Goal: Check status

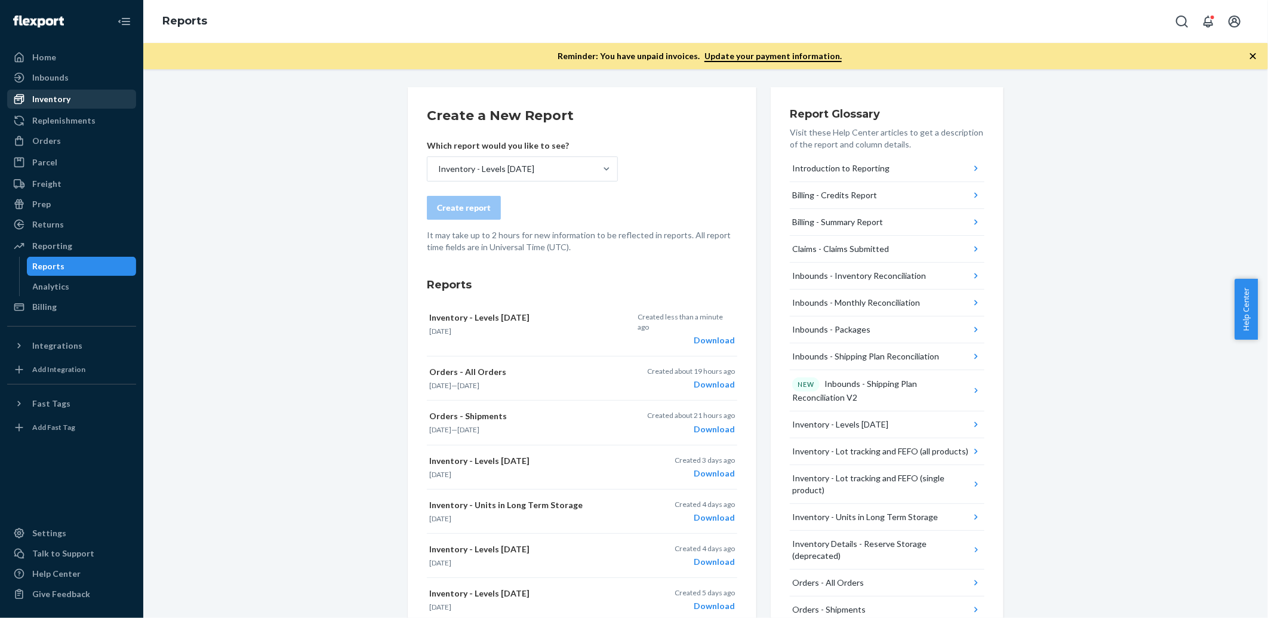
click at [70, 100] on div "Inventory" at bounding box center [71, 99] width 127 height 17
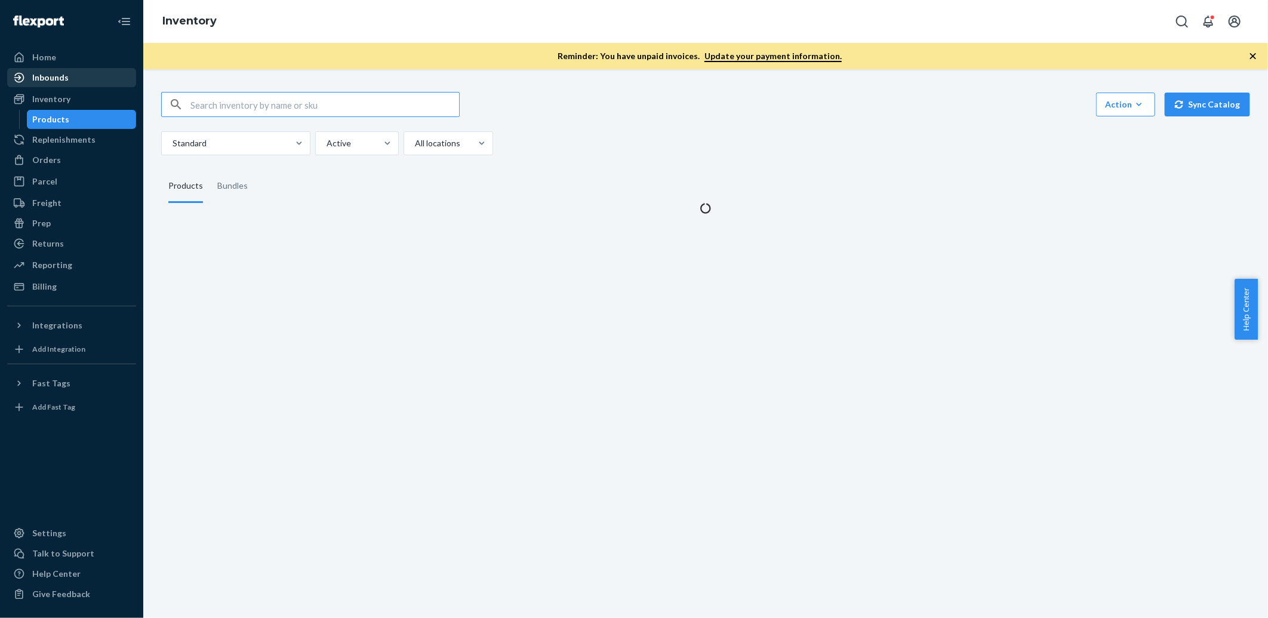
click at [82, 84] on div "Inbounds" at bounding box center [71, 77] width 127 height 17
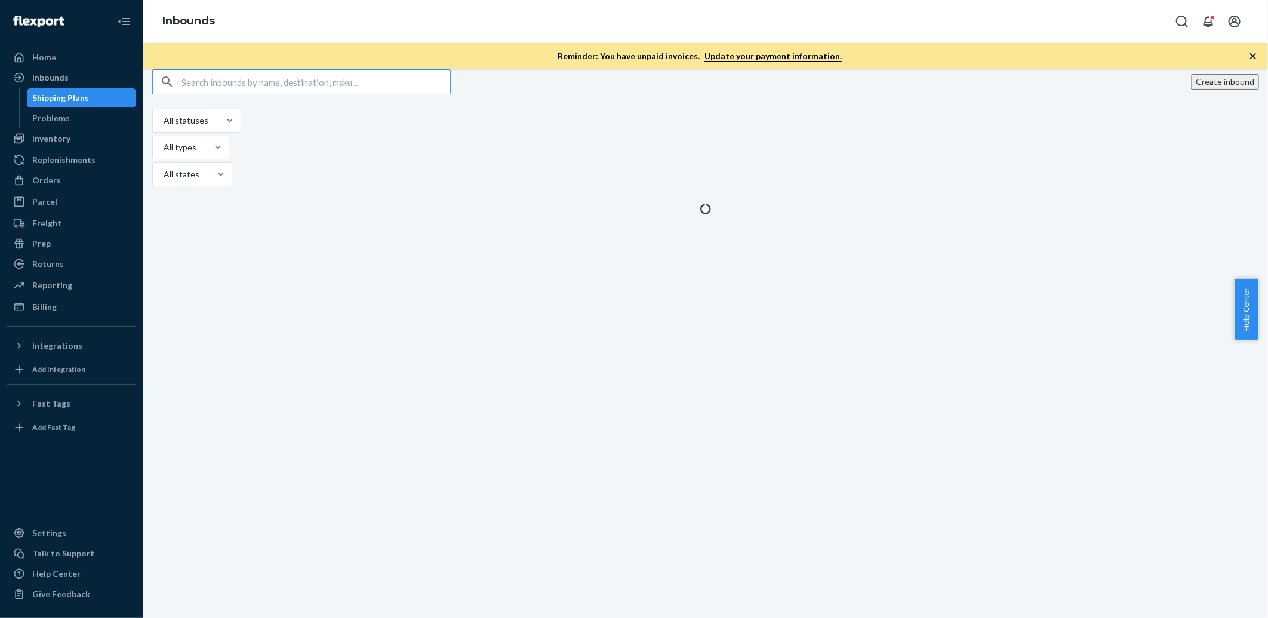
click at [603, 94] on div "Create inbound" at bounding box center [705, 81] width 1106 height 25
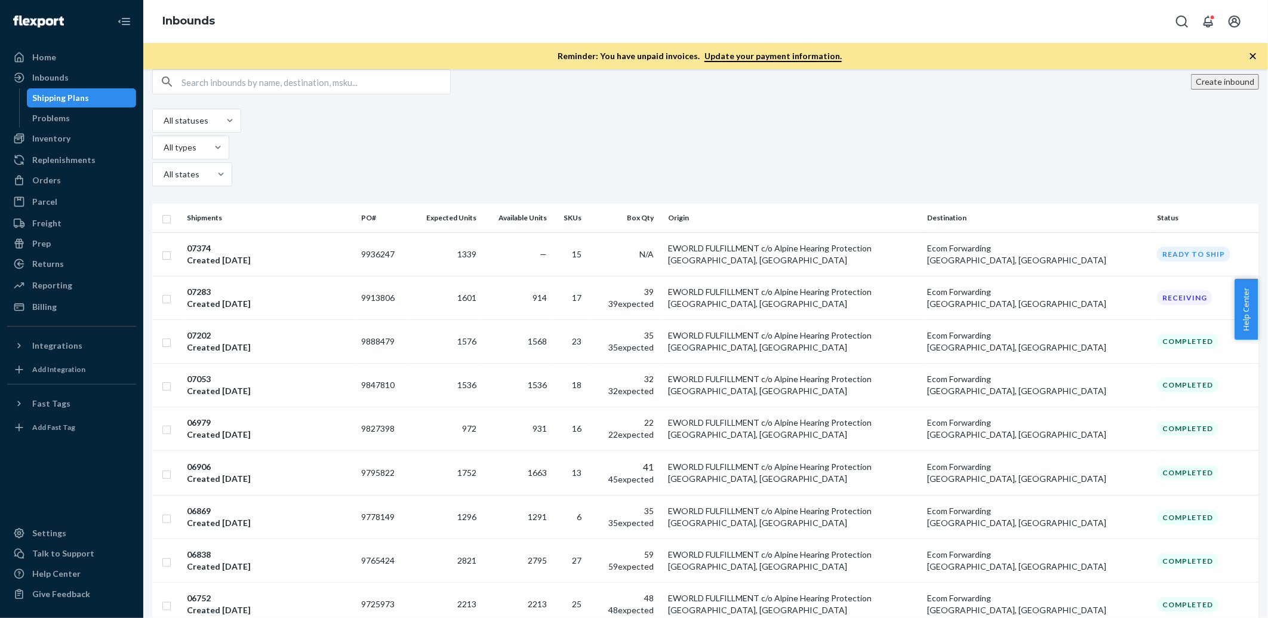
click at [654, 286] on div "39 39 expected" at bounding box center [625, 298] width 58 height 24
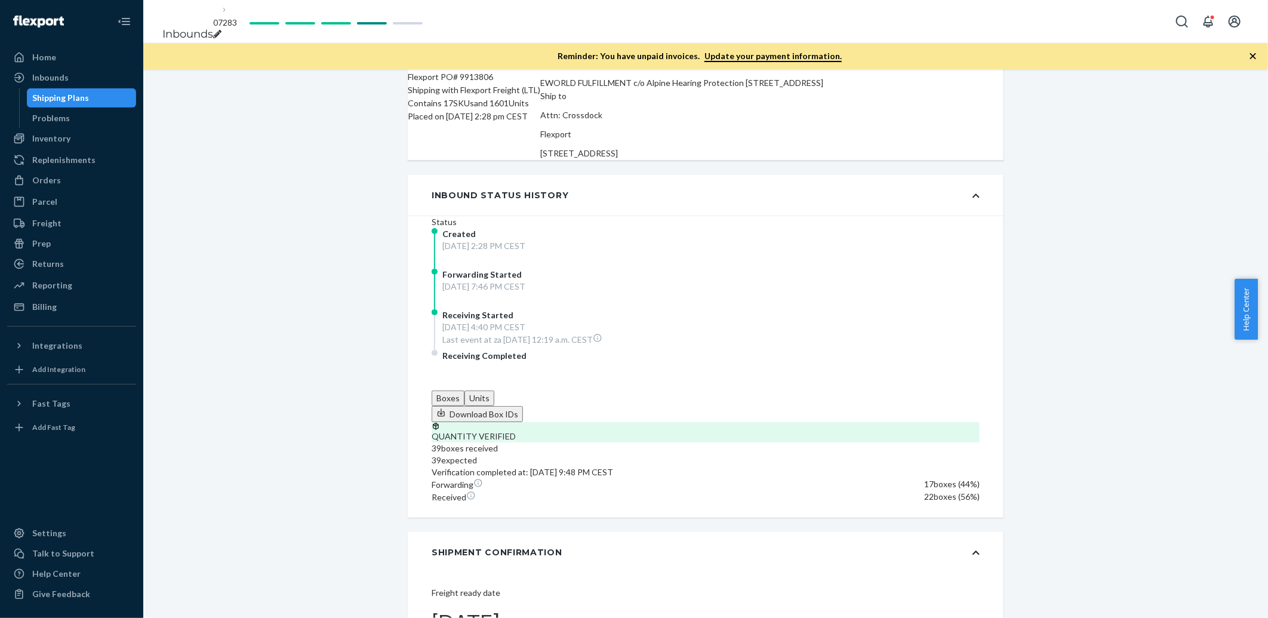
scroll to position [132, 0]
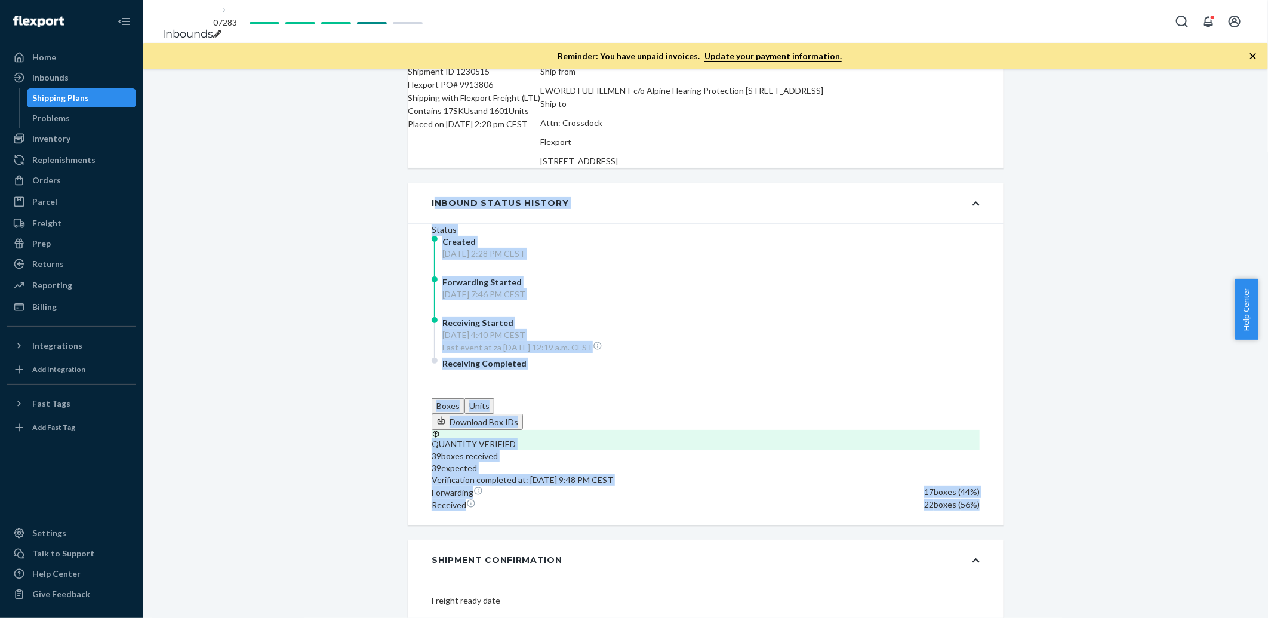
drag, startPoint x: 450, startPoint y: 165, endPoint x: 998, endPoint y: 384, distance: 590.8
drag, startPoint x: 998, startPoint y: 384, endPoint x: 1041, endPoint y: 359, distance: 49.2
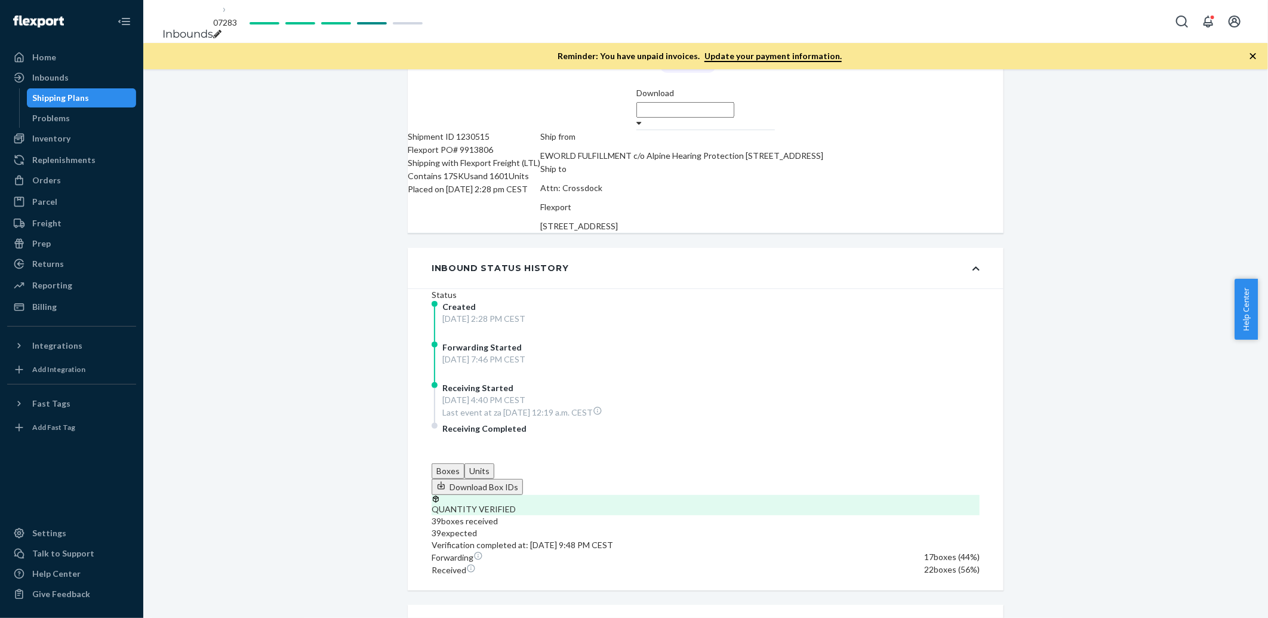
scroll to position [66, 0]
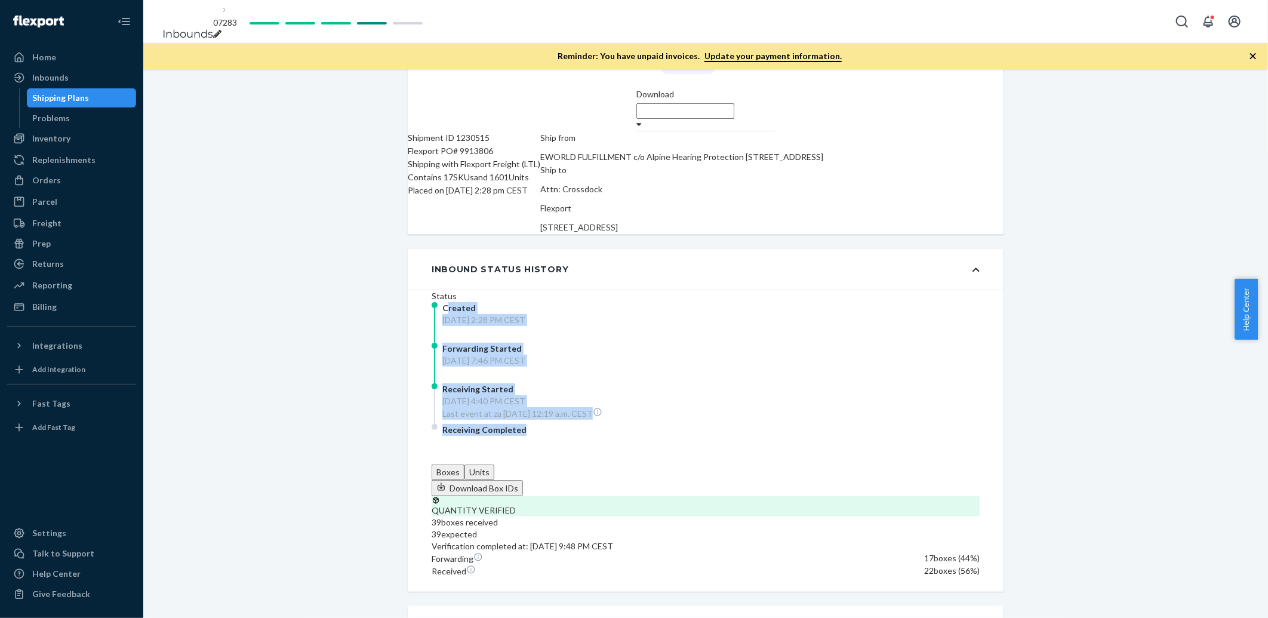
drag, startPoint x: 463, startPoint y: 311, endPoint x: 616, endPoint y: 462, distance: 214.8
click at [616, 462] on div "Status Created [DATE] 2:28 PM CEST Forwarding Started [DATE] 7:46 PM CEST Recei…" at bounding box center [705, 377] width 548 height 174
drag, startPoint x: 600, startPoint y: 448, endPoint x: 390, endPoint y: 258, distance: 282.7
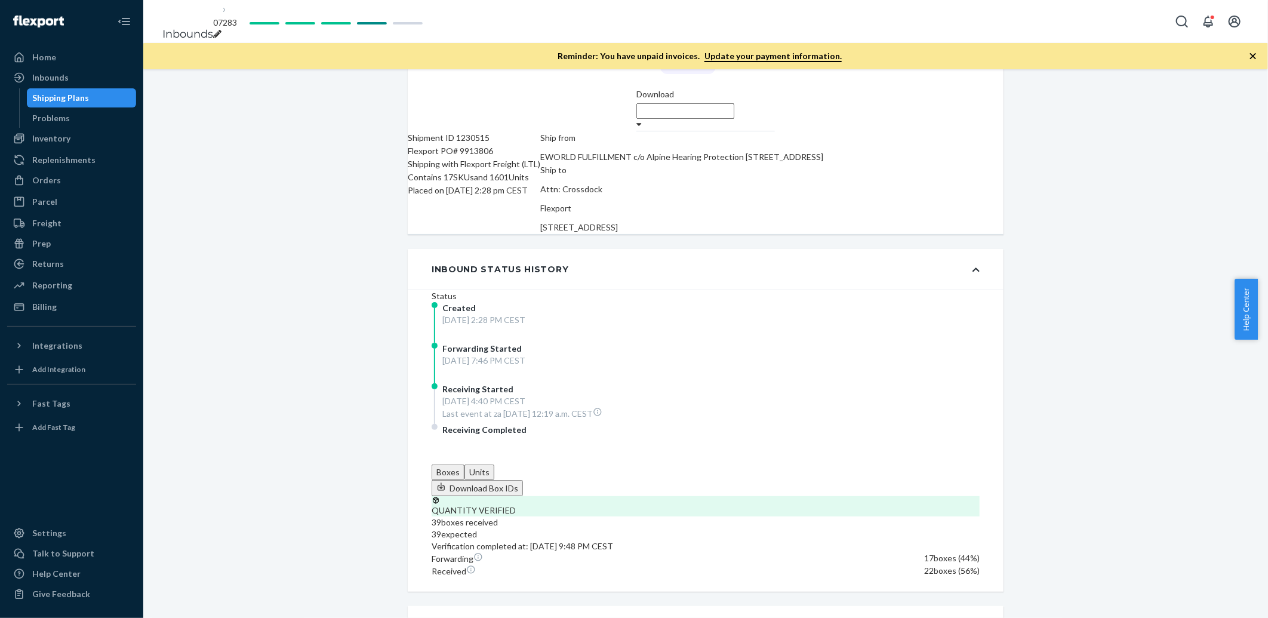
click at [494, 464] on button "Units" at bounding box center [479, 472] width 30 height 16
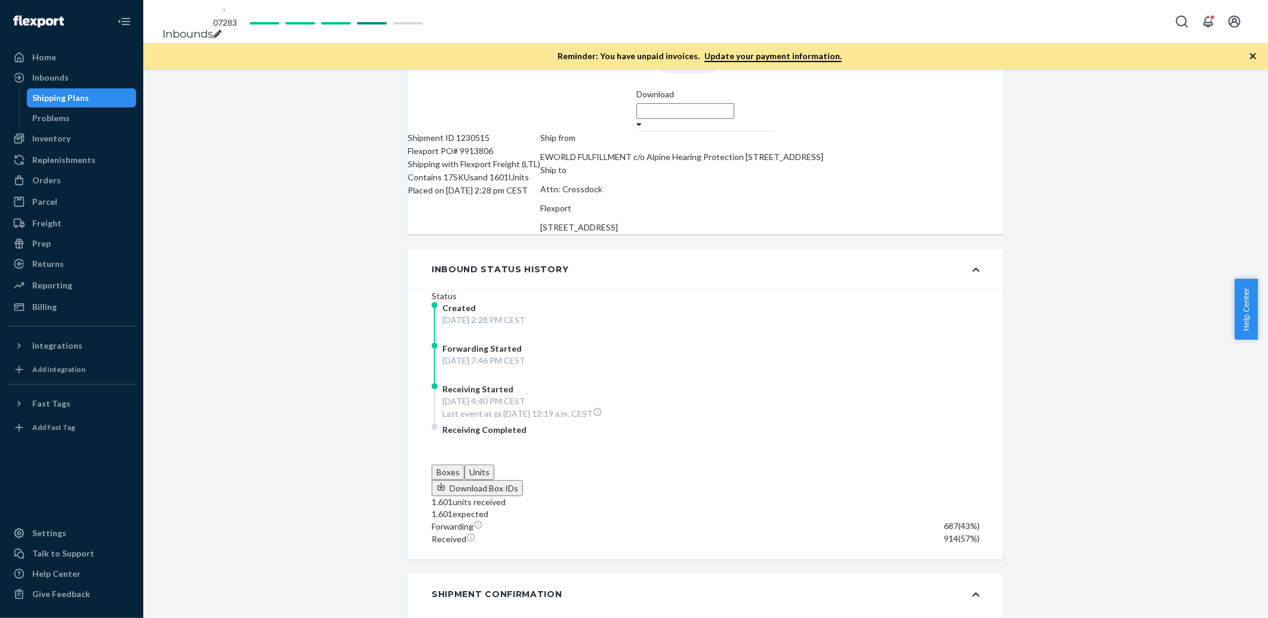
click at [464, 464] on button "Boxes" at bounding box center [447, 472] width 33 height 16
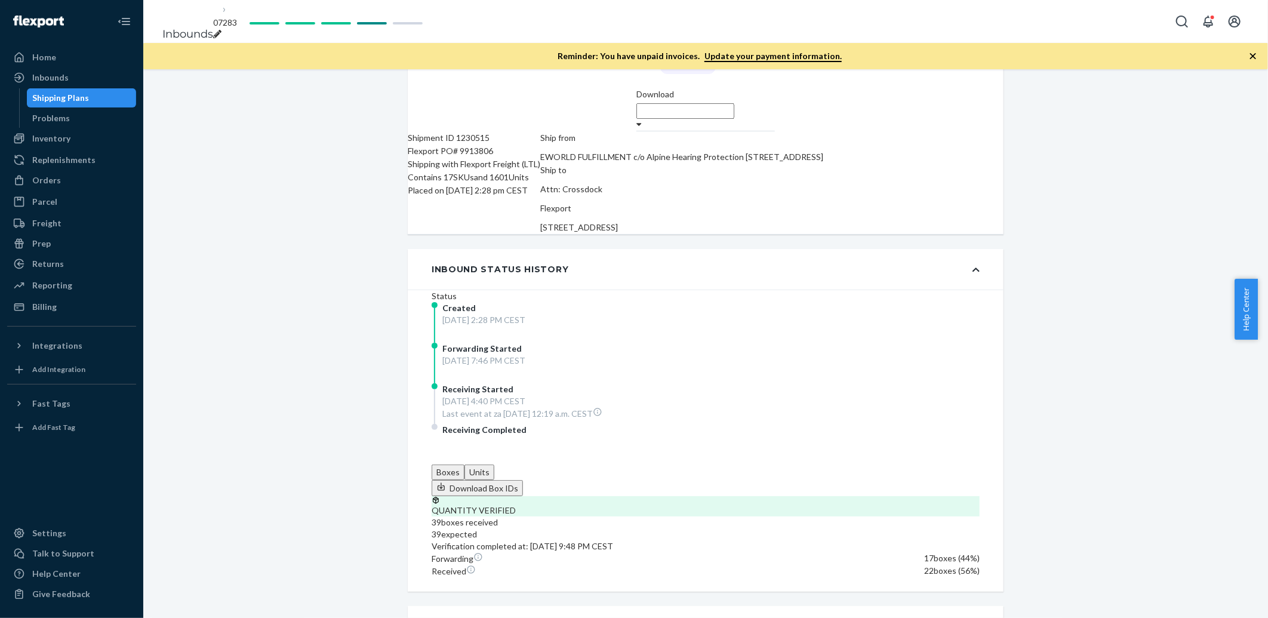
click at [494, 464] on button "Units" at bounding box center [479, 472] width 30 height 16
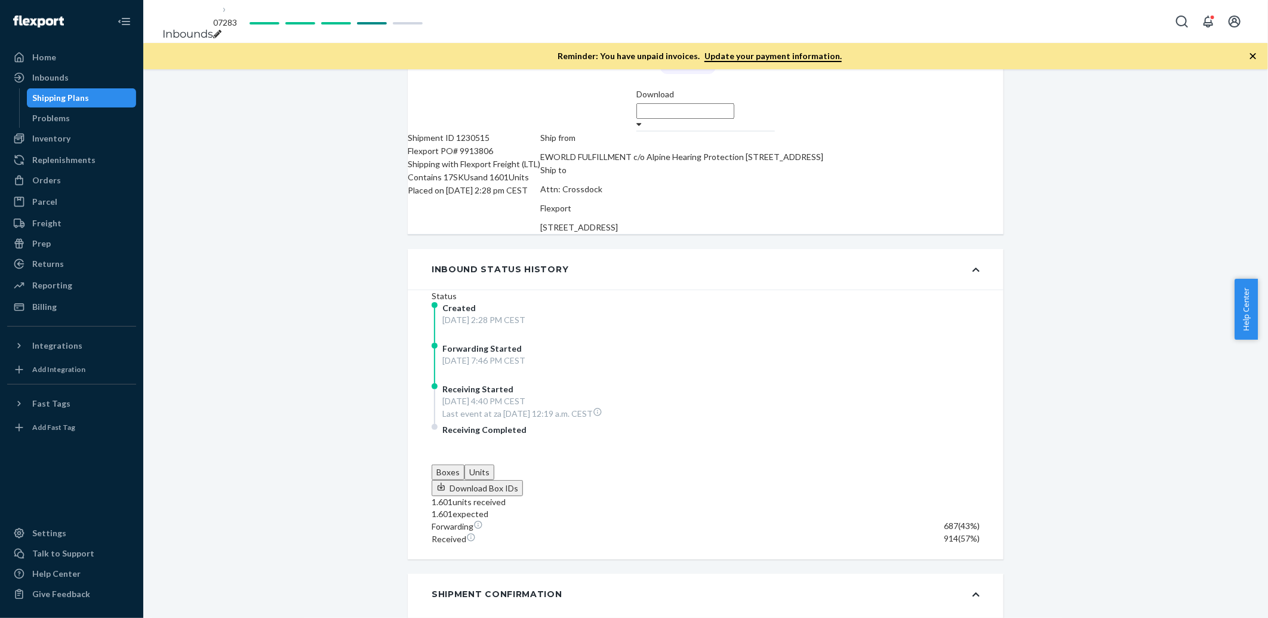
click at [464, 464] on button "Boxes" at bounding box center [447, 472] width 33 height 16
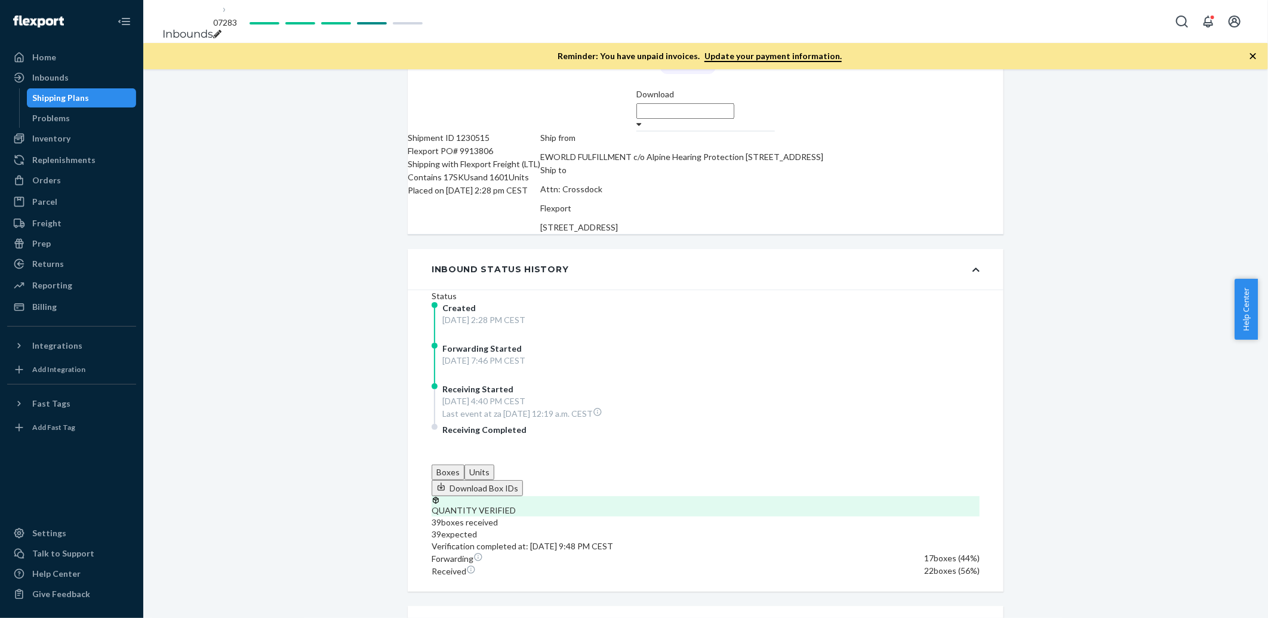
scroll to position [132, 0]
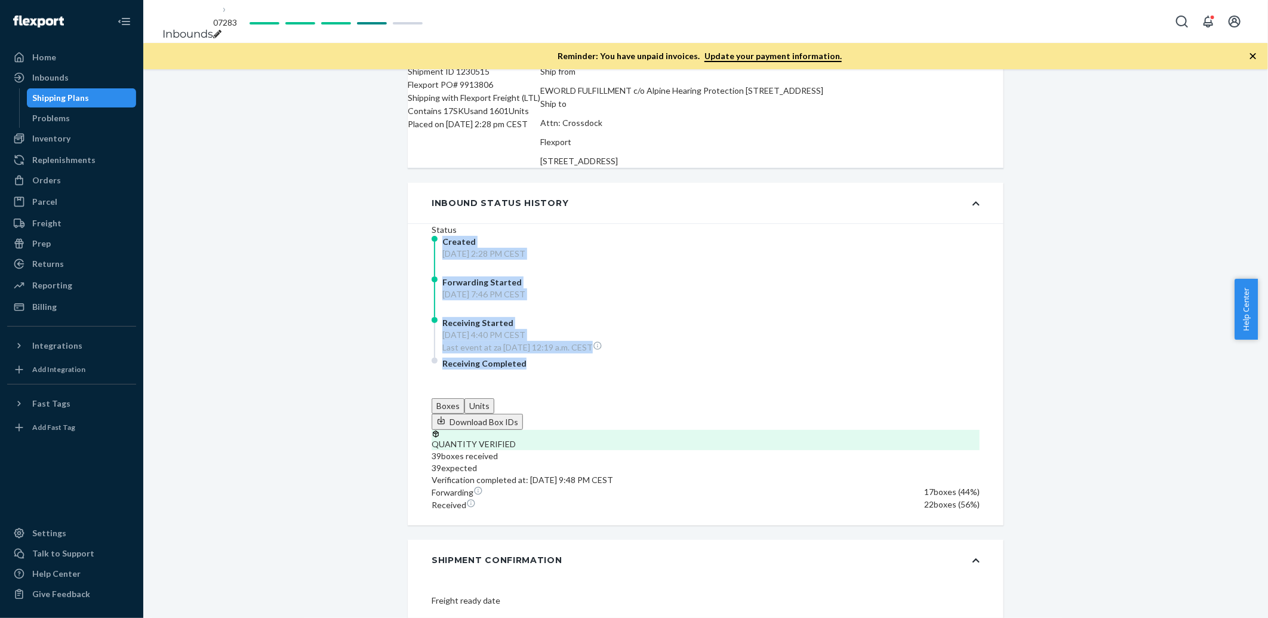
drag, startPoint x: 537, startPoint y: 353, endPoint x: 389, endPoint y: 234, distance: 190.1
drag, startPoint x: 389, startPoint y: 234, endPoint x: 533, endPoint y: 361, distance: 191.9
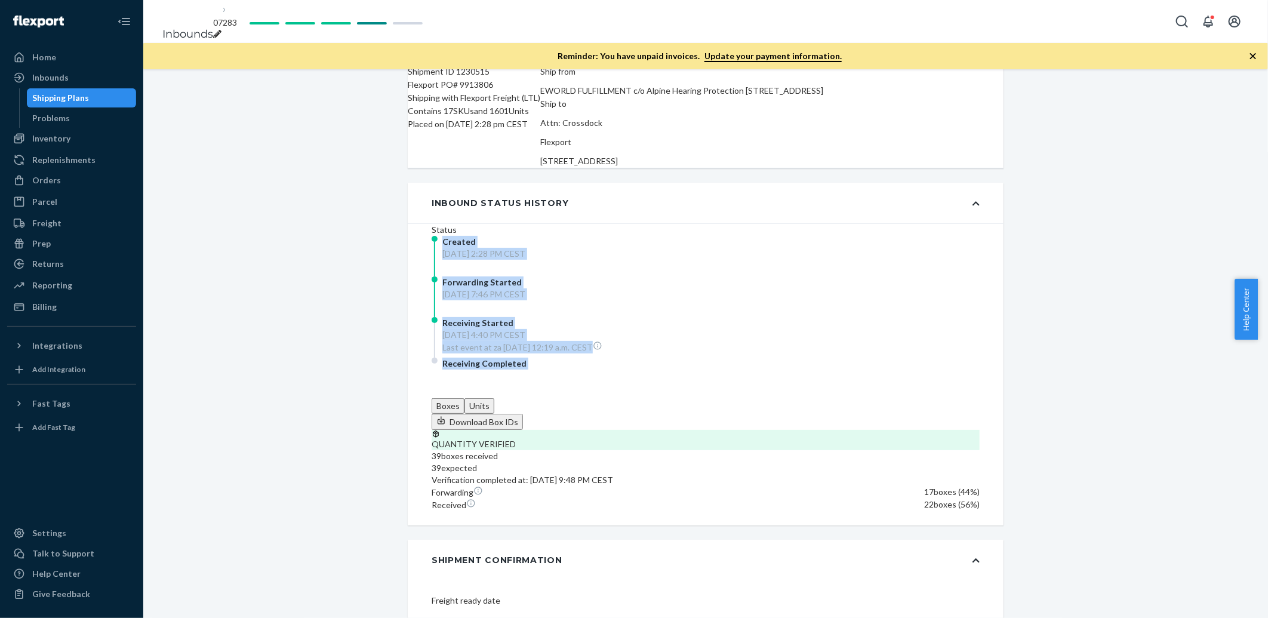
drag, startPoint x: 533, startPoint y: 361, endPoint x: 539, endPoint y: 365, distance: 7.0
click at [536, 364] on div "Receiving Completed" at bounding box center [550, 377] width 239 height 41
click at [461, 308] on div "Forwarding Started [DATE] 7:46 PM CEST" at bounding box center [550, 296] width 239 height 41
drag, startPoint x: 558, startPoint y: 381, endPoint x: 344, endPoint y: 186, distance: 289.4
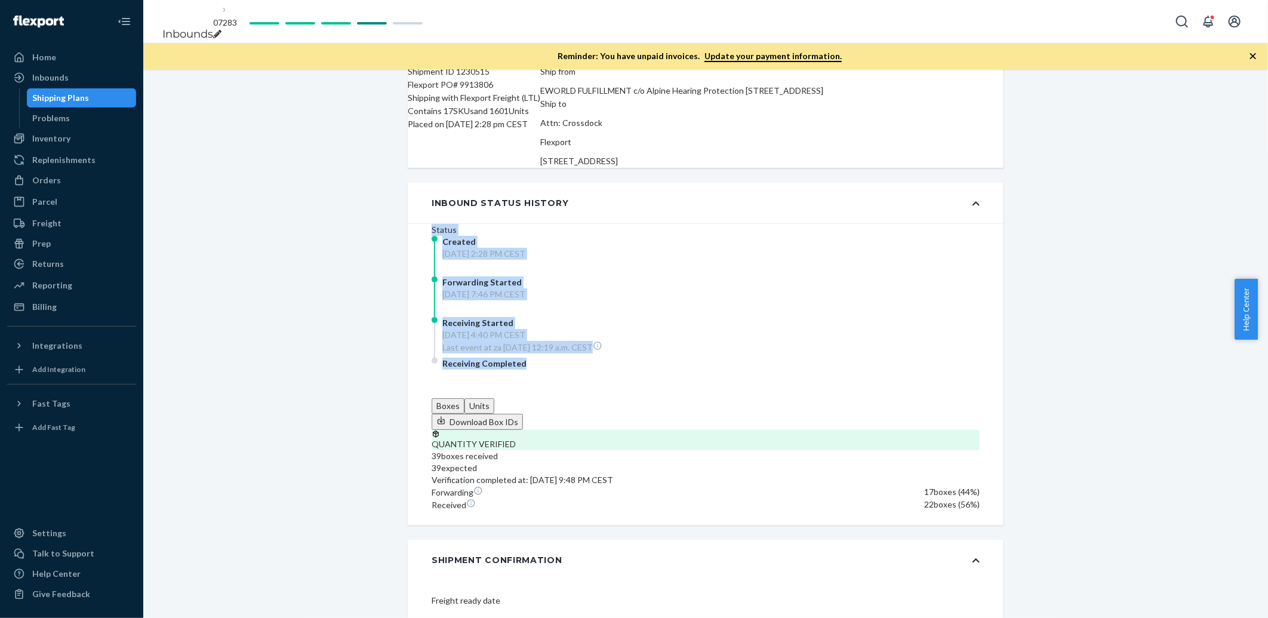
drag, startPoint x: 344, startPoint y: 186, endPoint x: 338, endPoint y: 205, distance: 19.8
drag, startPoint x: 430, startPoint y: 252, endPoint x: 569, endPoint y: 387, distance: 192.9
click at [569, 387] on div "Status Created [DATE] 2:28 PM CEST Forwarding Started [DATE] 7:46 PM CEST Recei…" at bounding box center [705, 311] width 548 height 174
click at [569, 387] on div "Receiving Completed" at bounding box center [550, 377] width 239 height 41
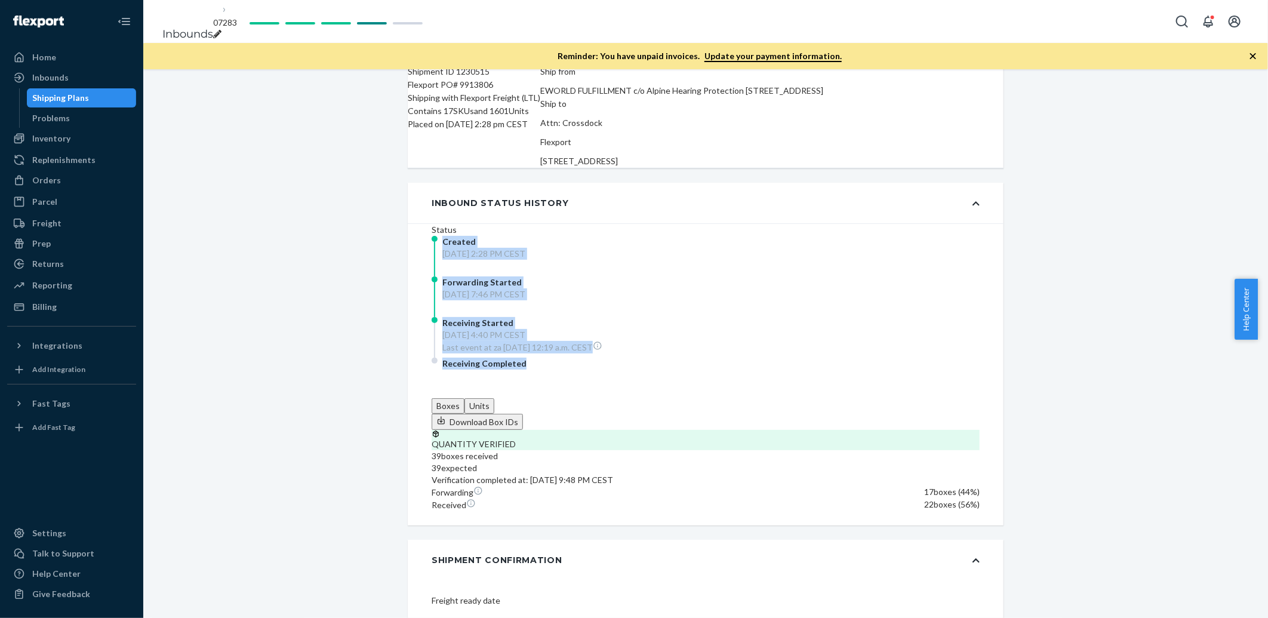
drag, startPoint x: 545, startPoint y: 360, endPoint x: 403, endPoint y: 223, distance: 197.9
click at [408, 223] on div "Status Created [DATE] 2:28 PM CEST Forwarding Started [DATE] 7:46 PM CEST Recei…" at bounding box center [706, 374] width 596 height 302
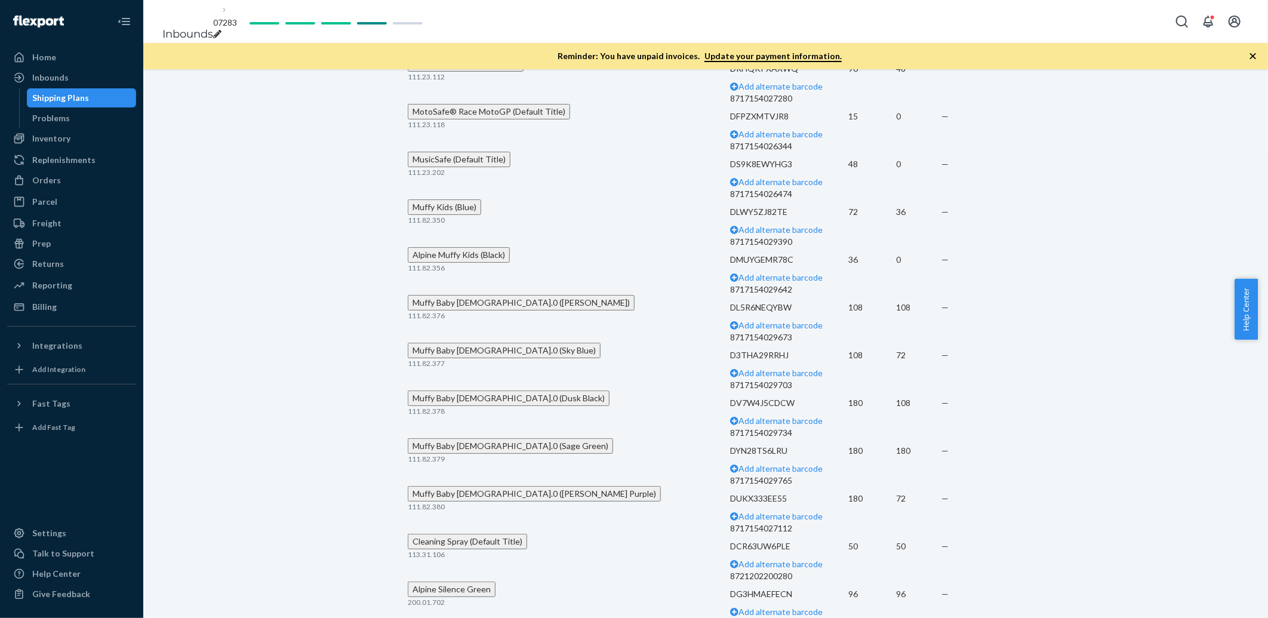
scroll to position [2385, 0]
